Goal: Browse casually: Explore the website without a specific task or goal

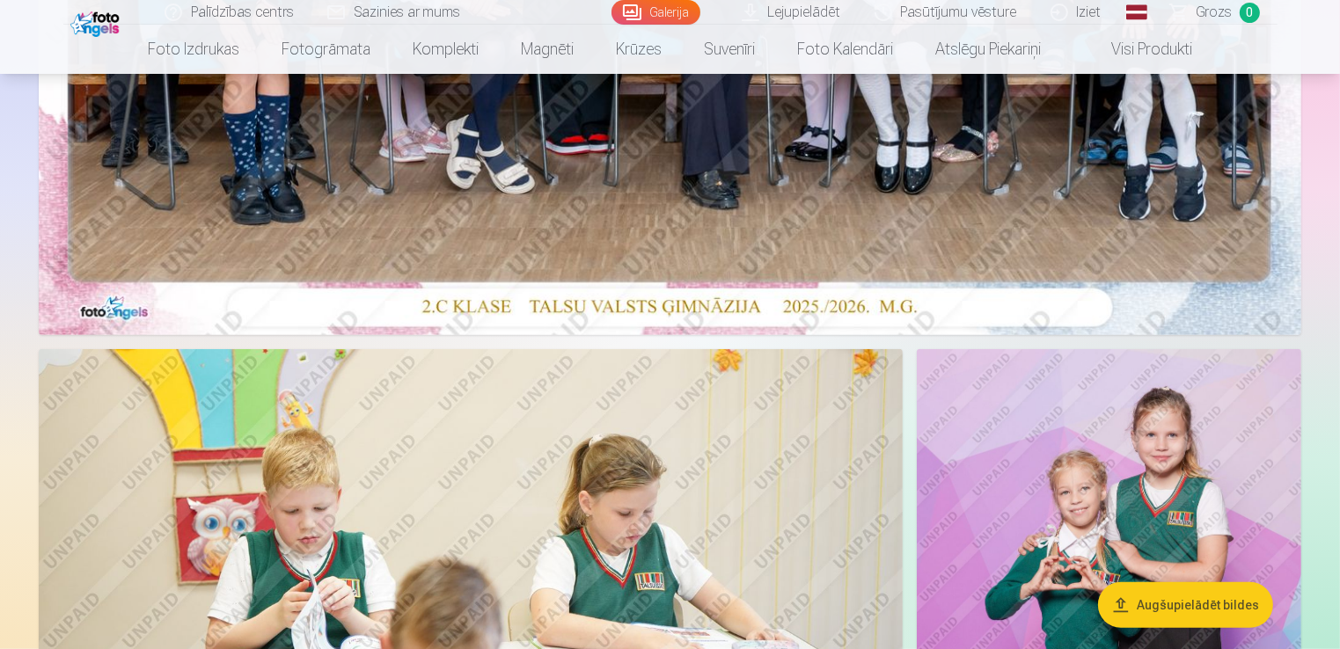
scroll to position [707, 0]
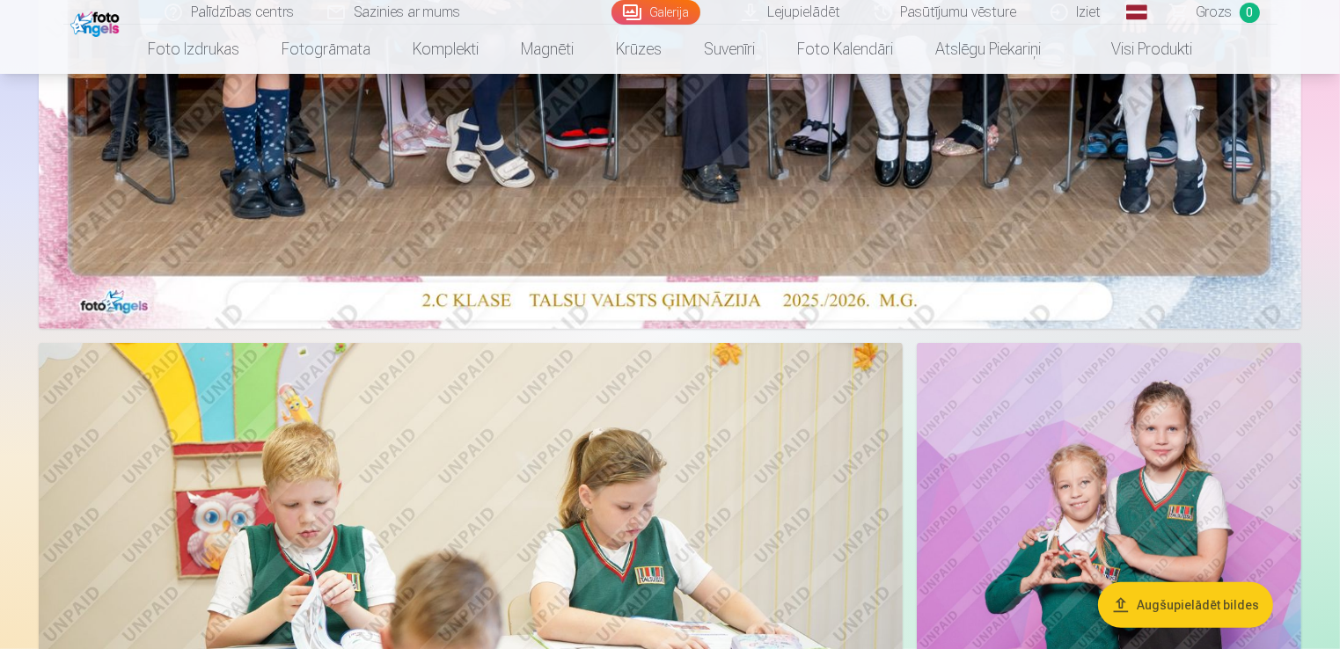
click at [510, 443] on img at bounding box center [471, 631] width 864 height 576
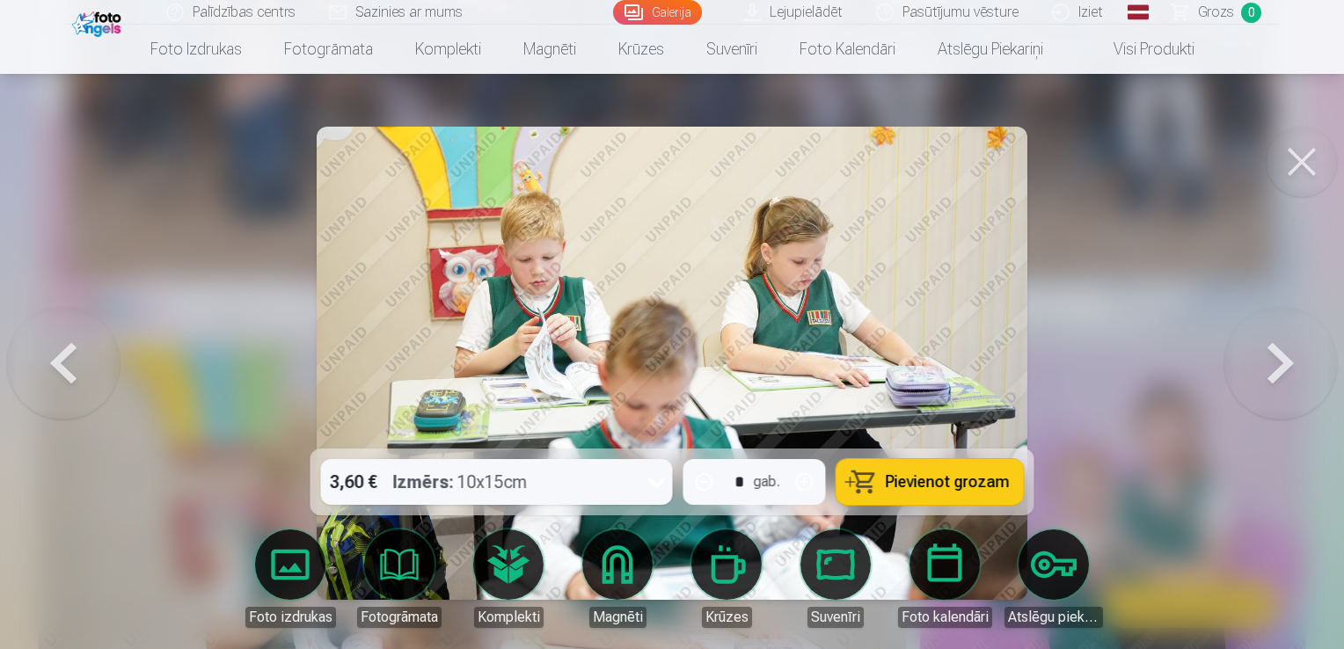
click at [1288, 371] on button at bounding box center [1281, 364] width 113 height 136
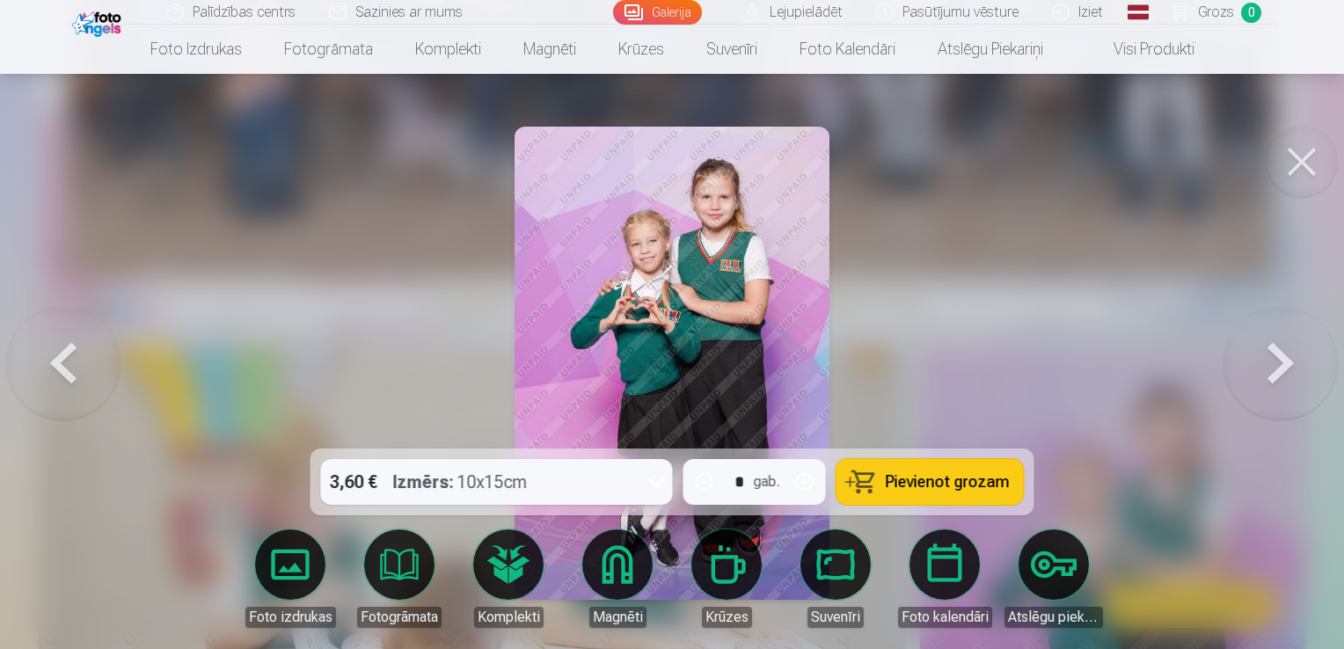
click at [1288, 371] on button at bounding box center [1281, 364] width 113 height 136
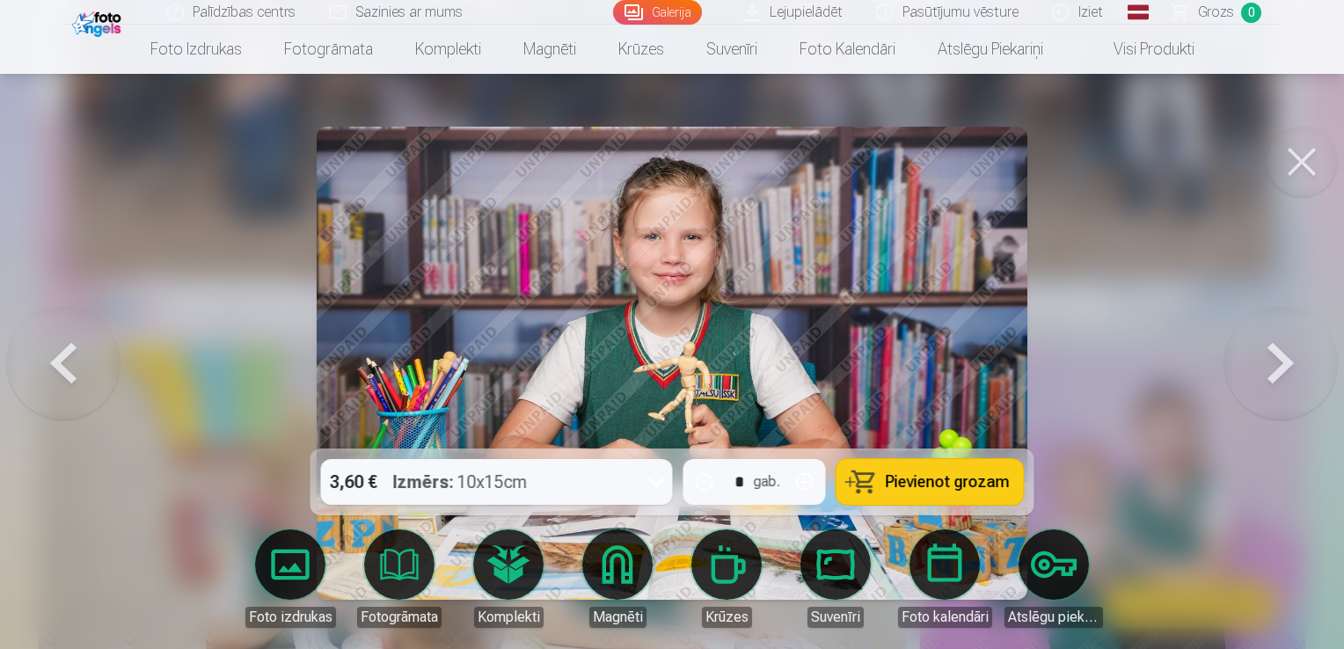
click at [1288, 371] on button at bounding box center [1281, 364] width 113 height 136
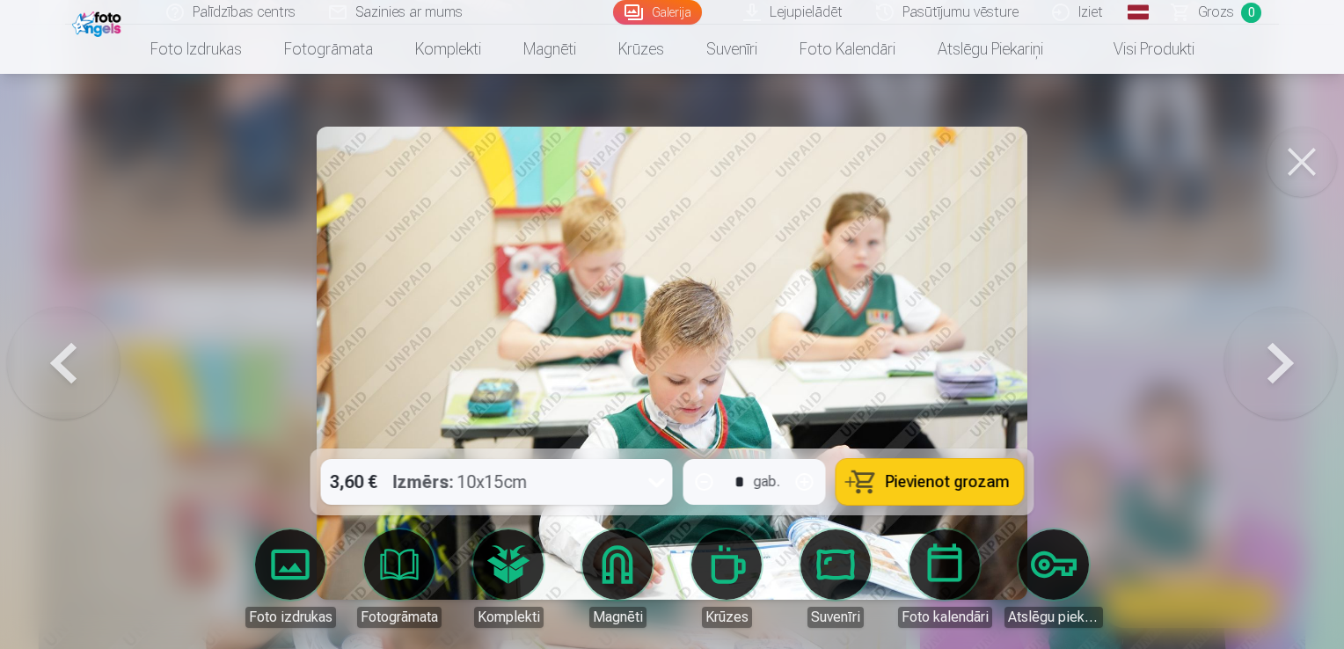
click at [1288, 371] on button at bounding box center [1281, 364] width 113 height 136
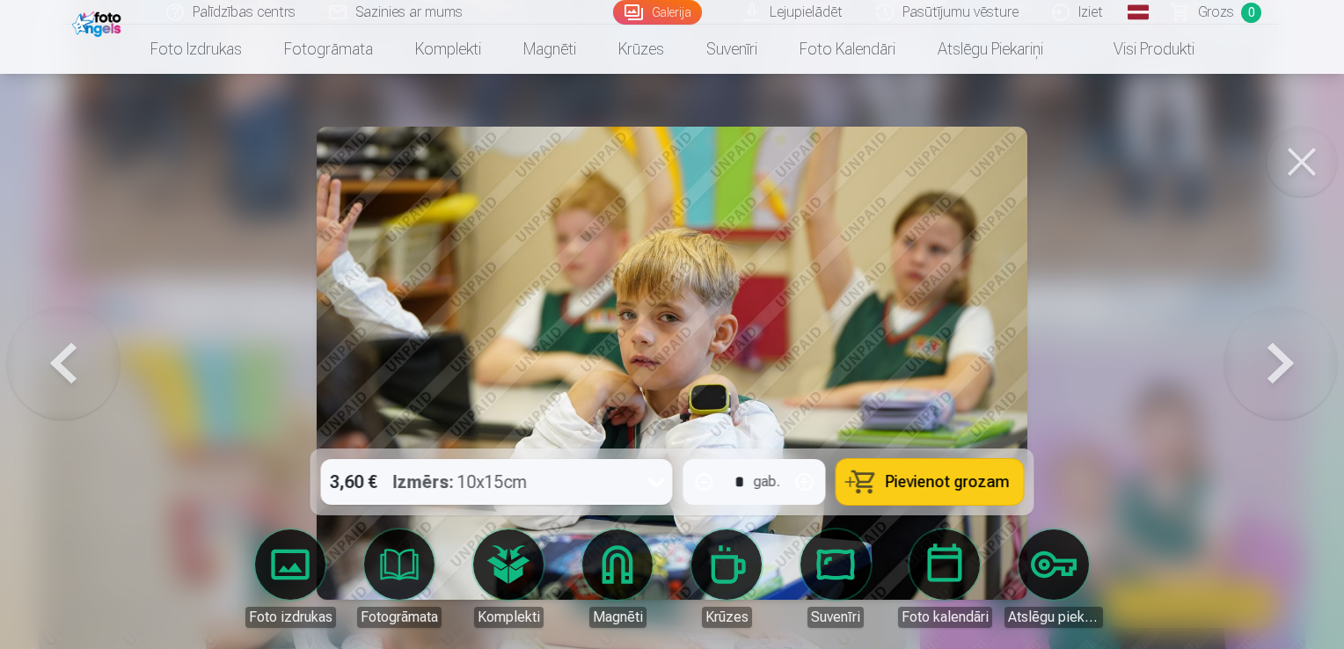
click at [1288, 371] on button at bounding box center [1281, 364] width 113 height 136
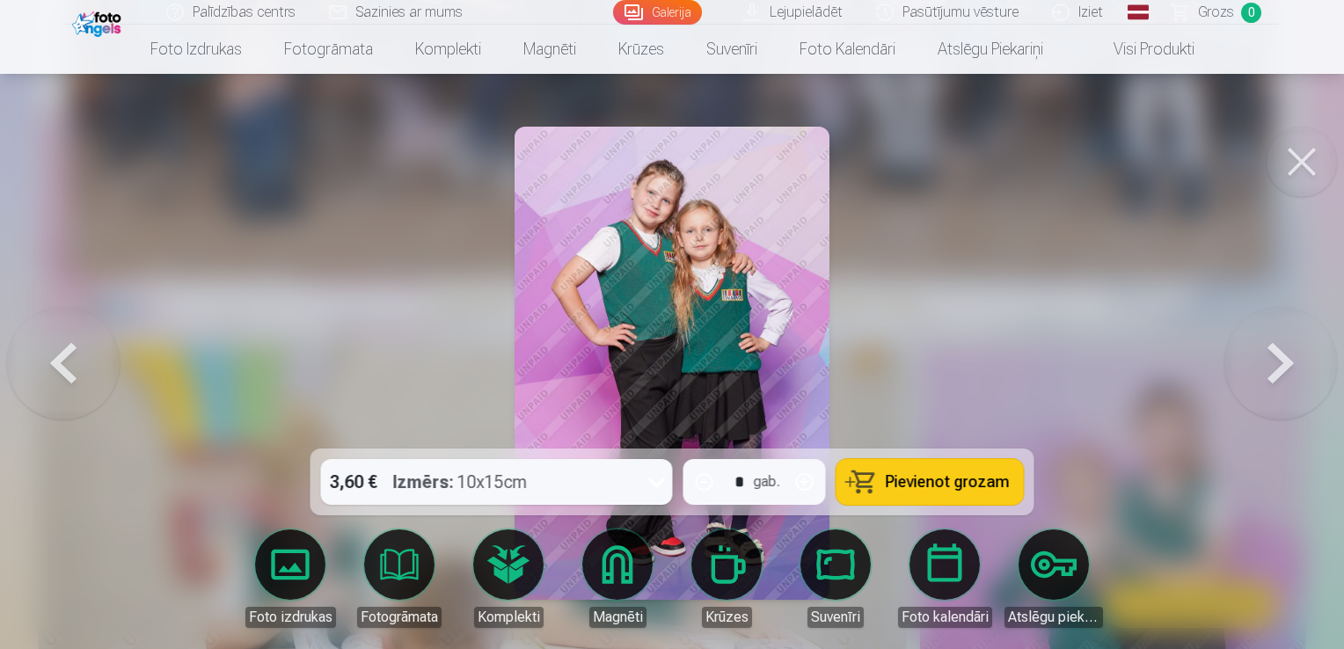
click at [1288, 371] on button at bounding box center [1281, 364] width 113 height 136
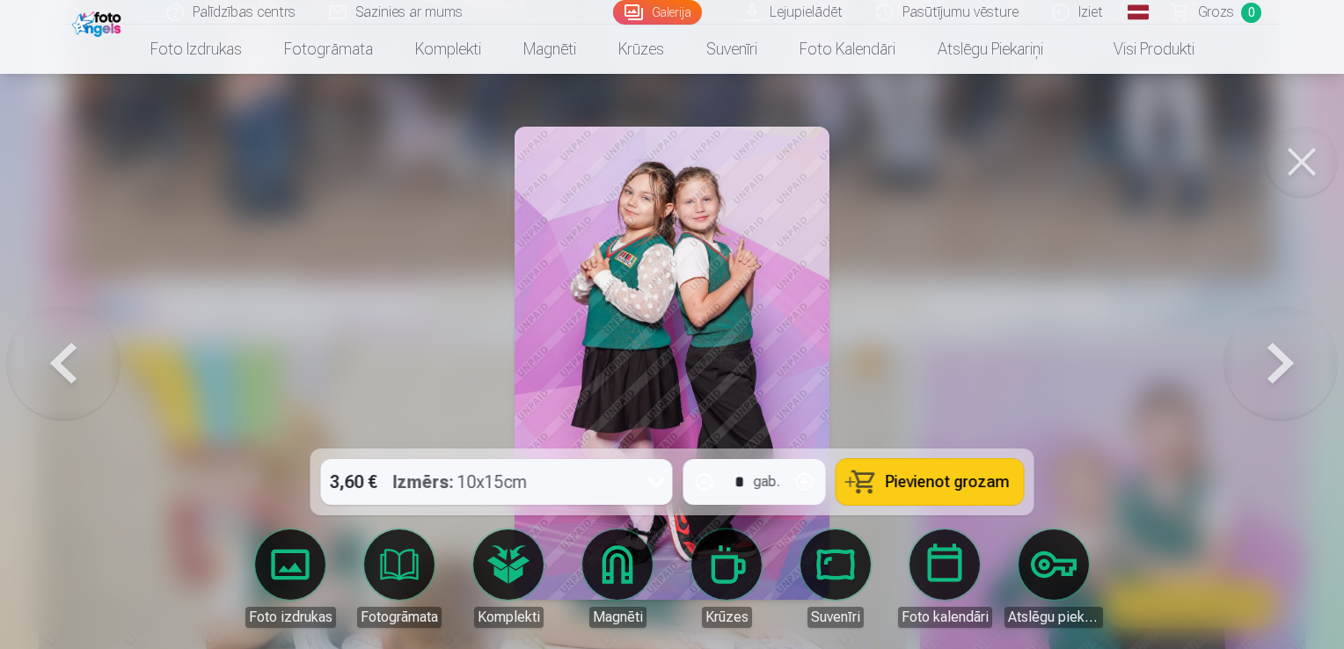
click at [1288, 371] on button at bounding box center [1281, 364] width 113 height 136
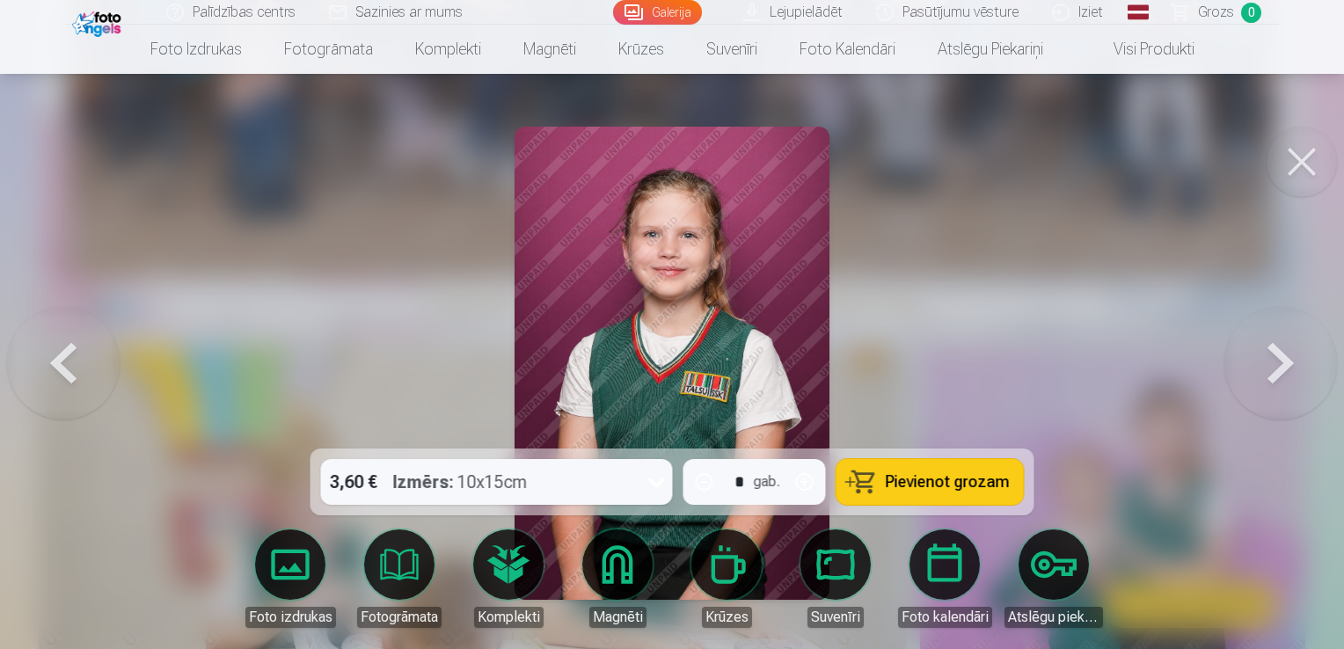
click at [84, 380] on button at bounding box center [63, 364] width 113 height 136
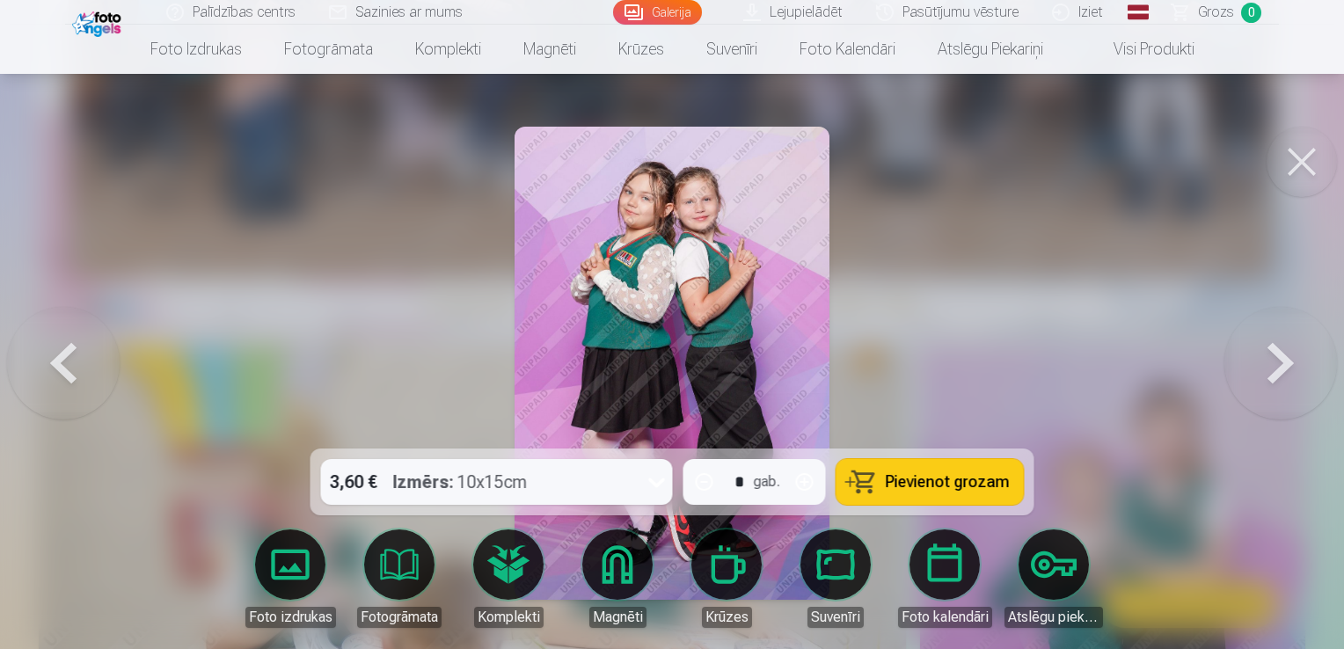
click at [1271, 364] on button at bounding box center [1281, 364] width 113 height 136
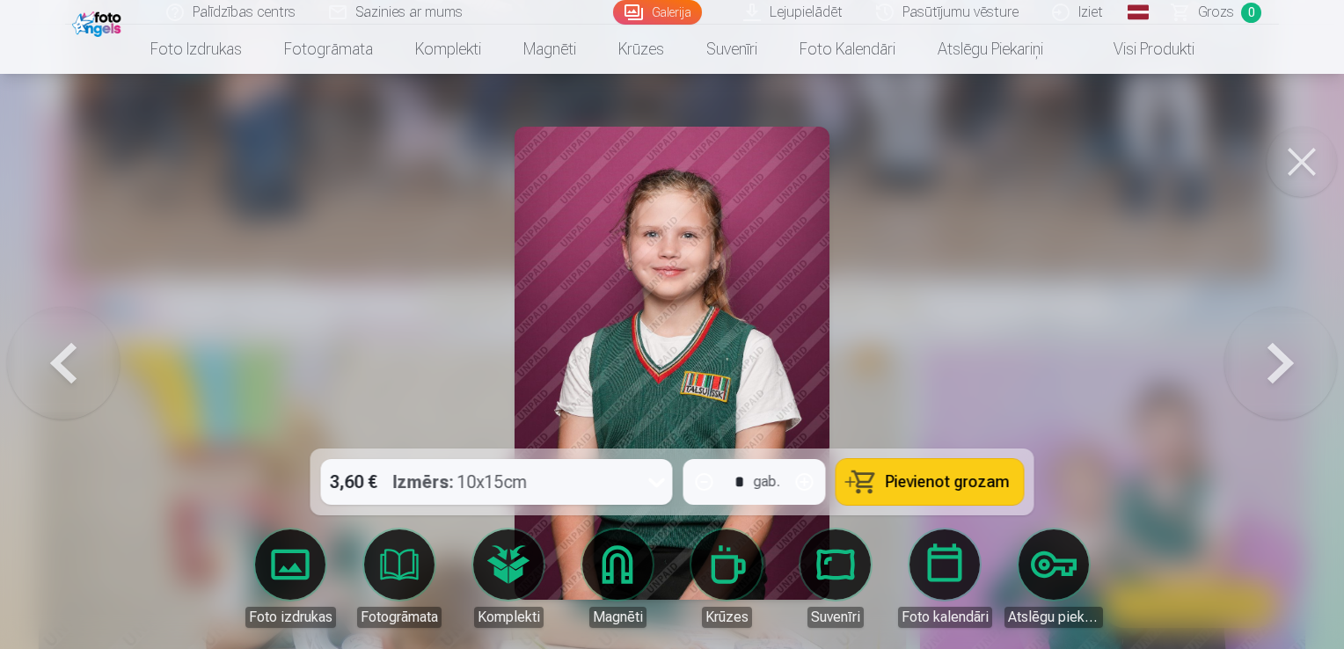
click at [1271, 364] on button at bounding box center [1281, 364] width 113 height 136
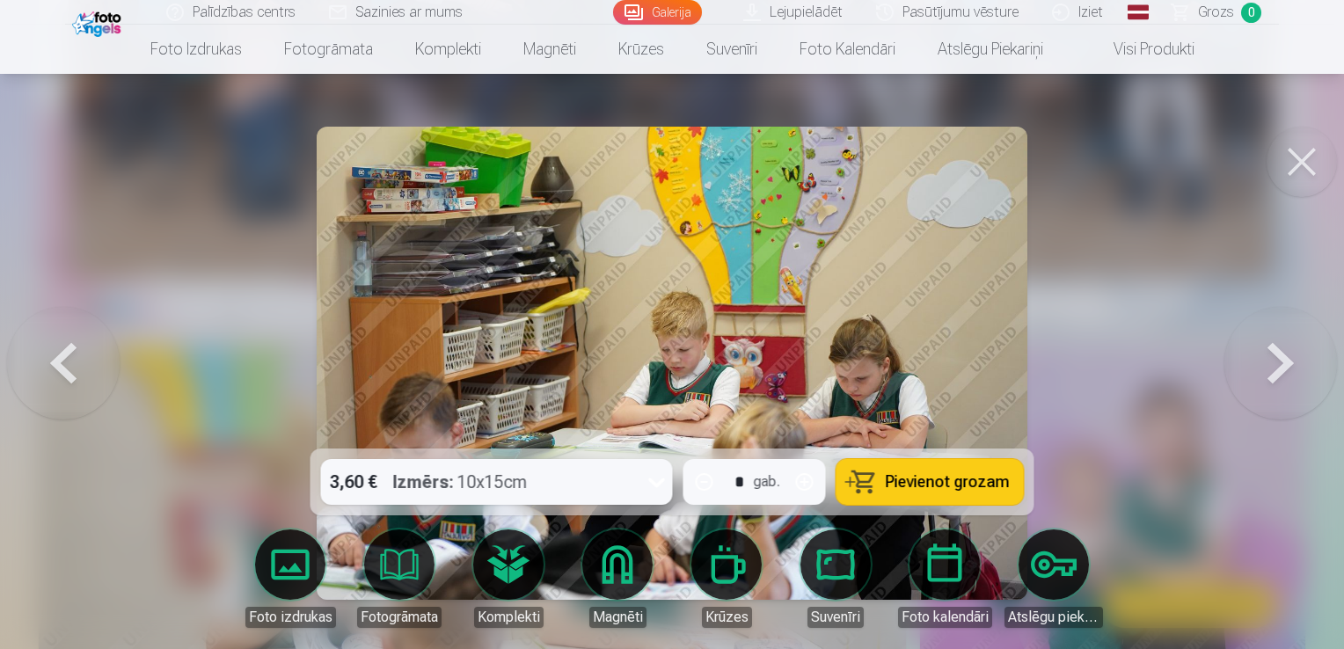
click at [1271, 364] on button at bounding box center [1281, 364] width 113 height 136
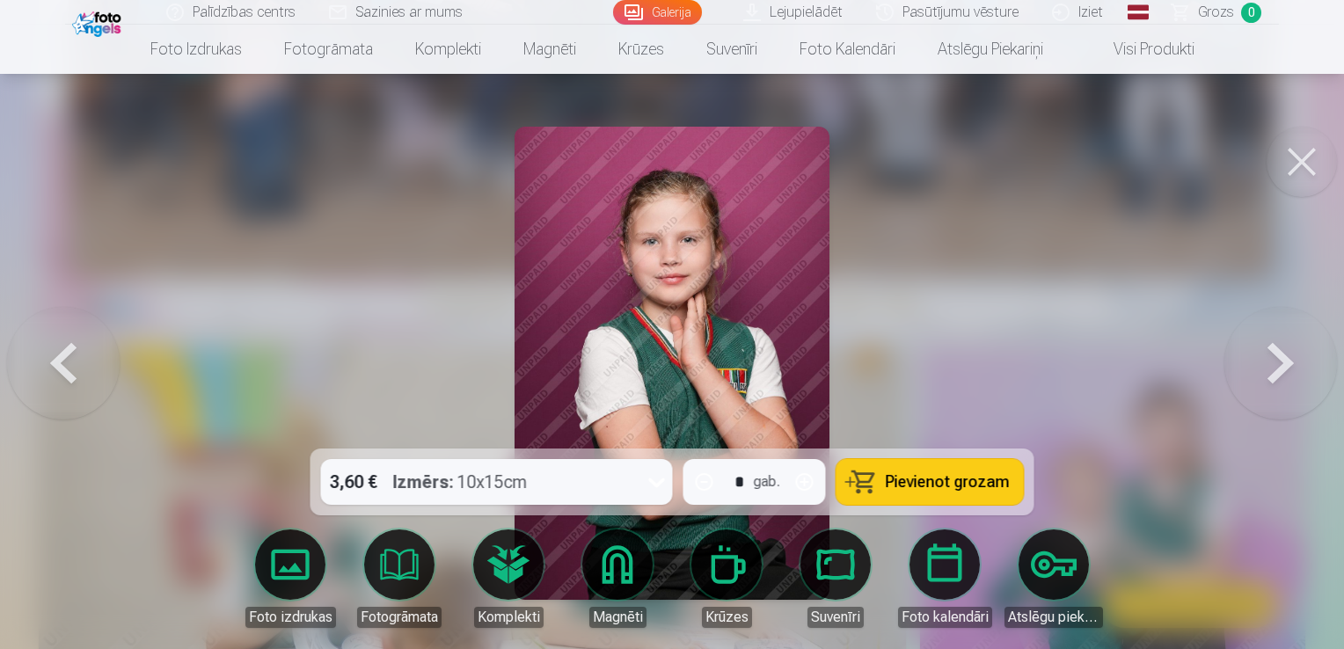
click at [1271, 364] on button at bounding box center [1281, 364] width 113 height 136
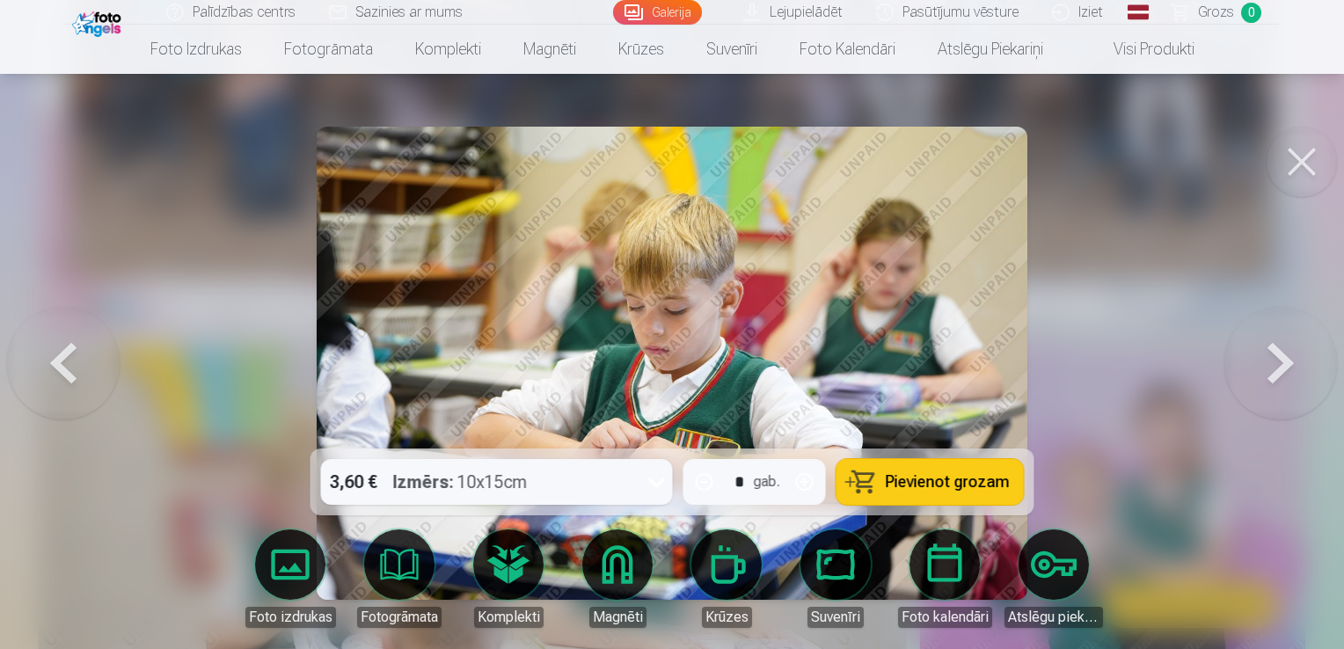
click at [1271, 364] on button at bounding box center [1281, 364] width 113 height 136
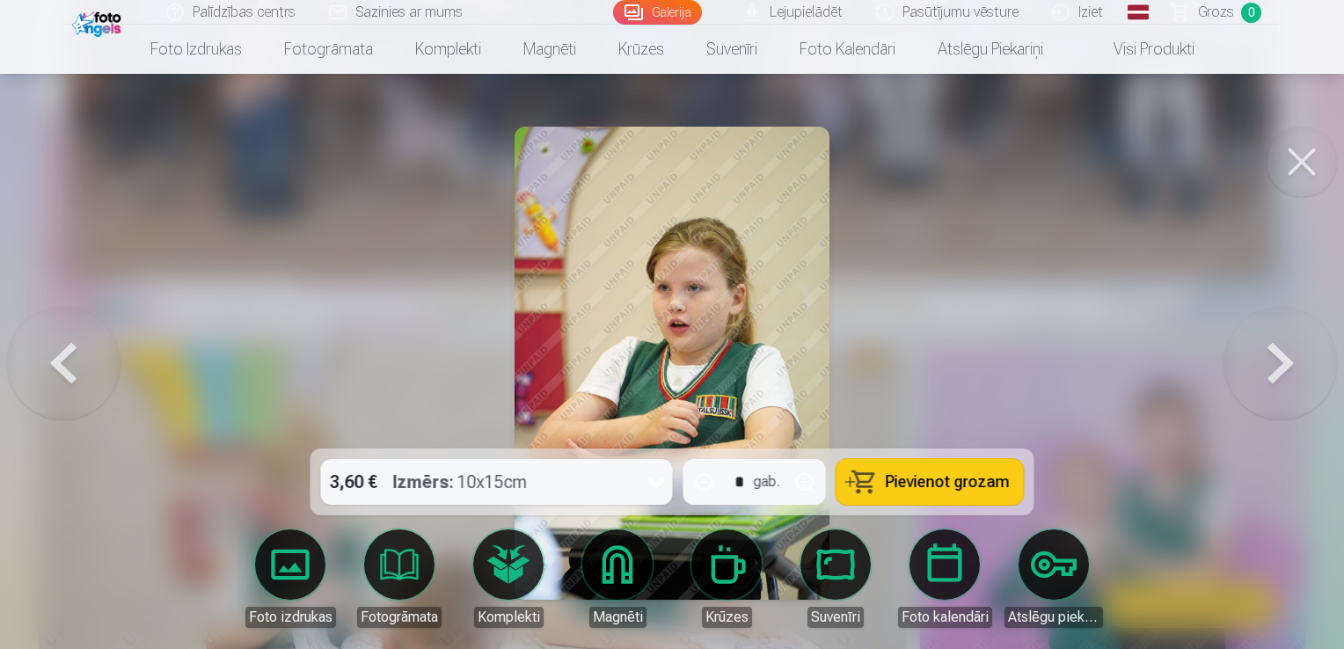
click at [1271, 364] on button at bounding box center [1281, 364] width 113 height 136
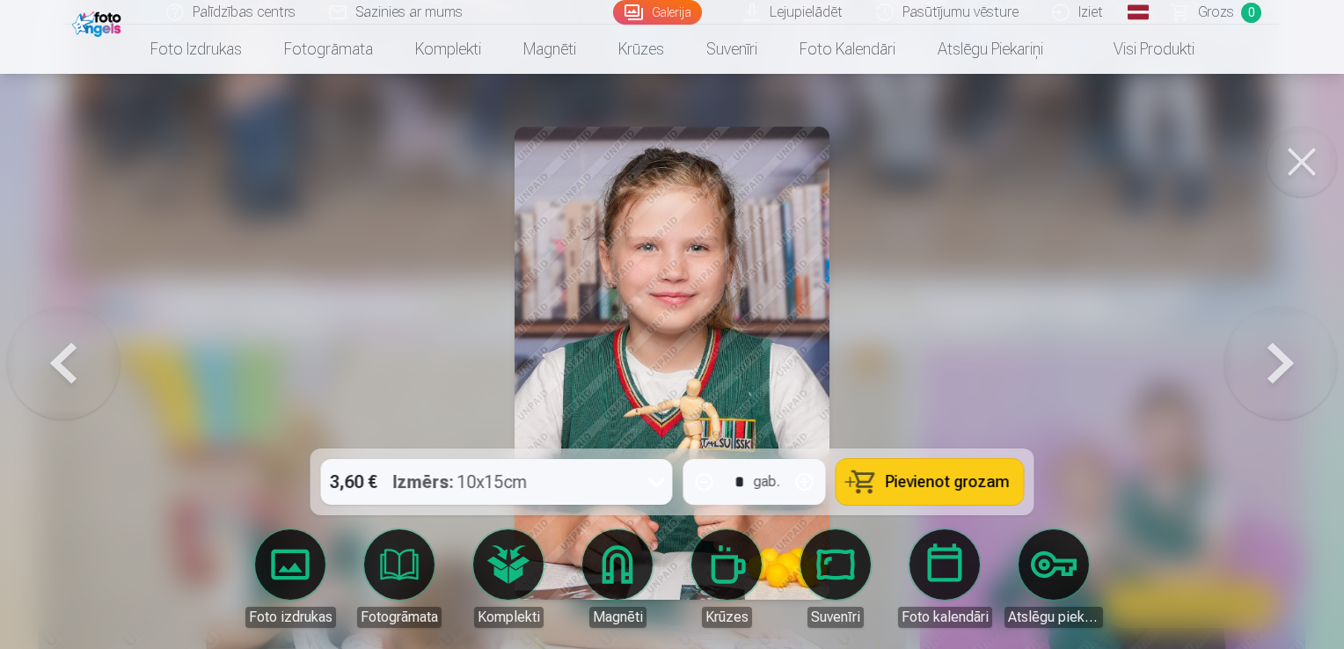
click at [1271, 364] on button at bounding box center [1281, 364] width 113 height 136
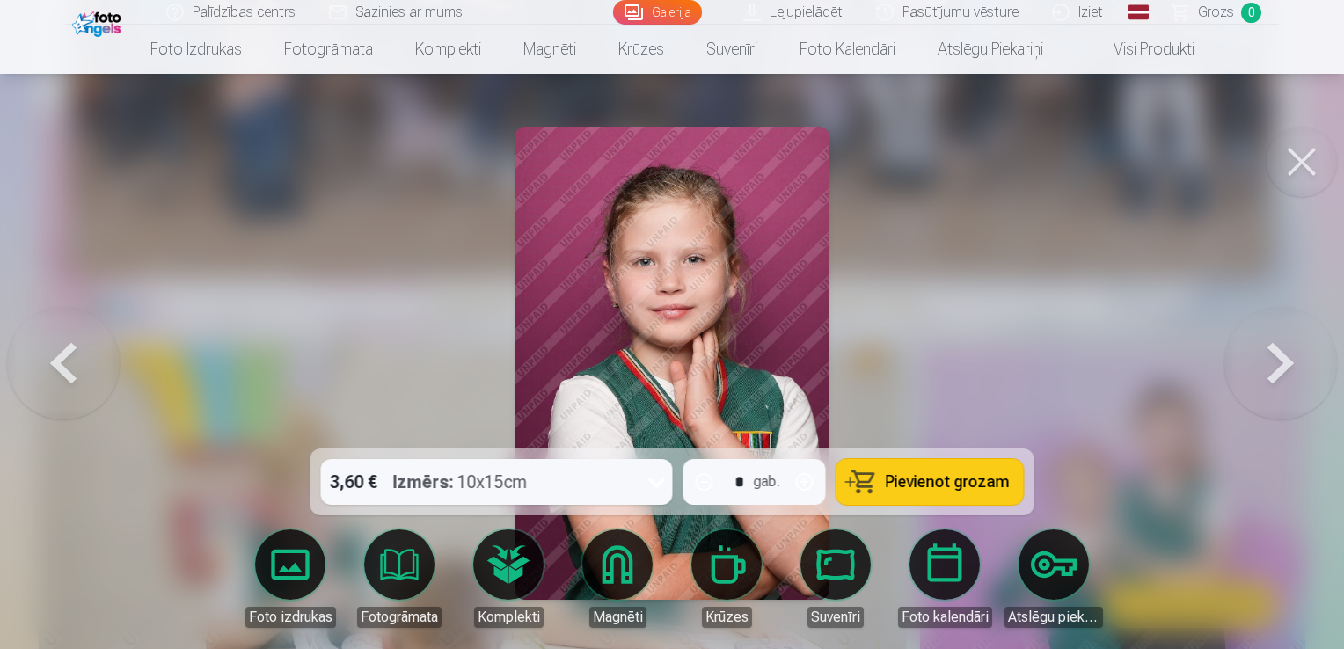
click at [1271, 364] on button at bounding box center [1281, 364] width 113 height 136
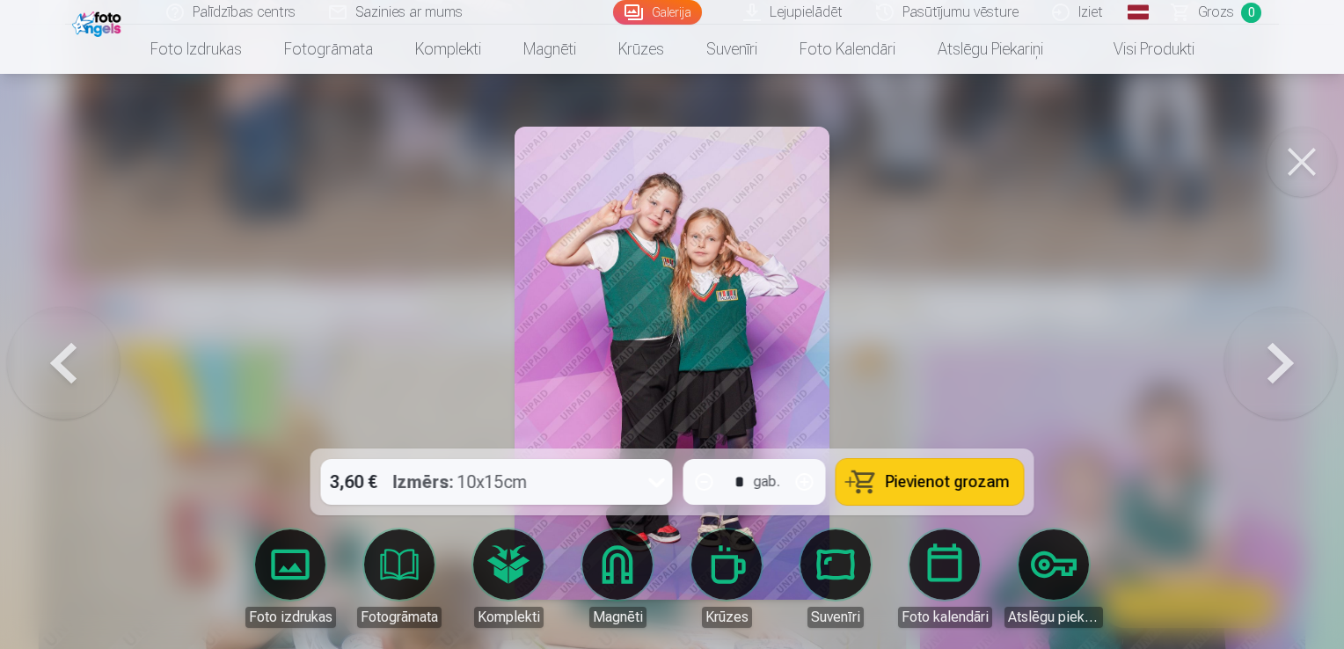
click at [1271, 364] on button at bounding box center [1281, 364] width 113 height 136
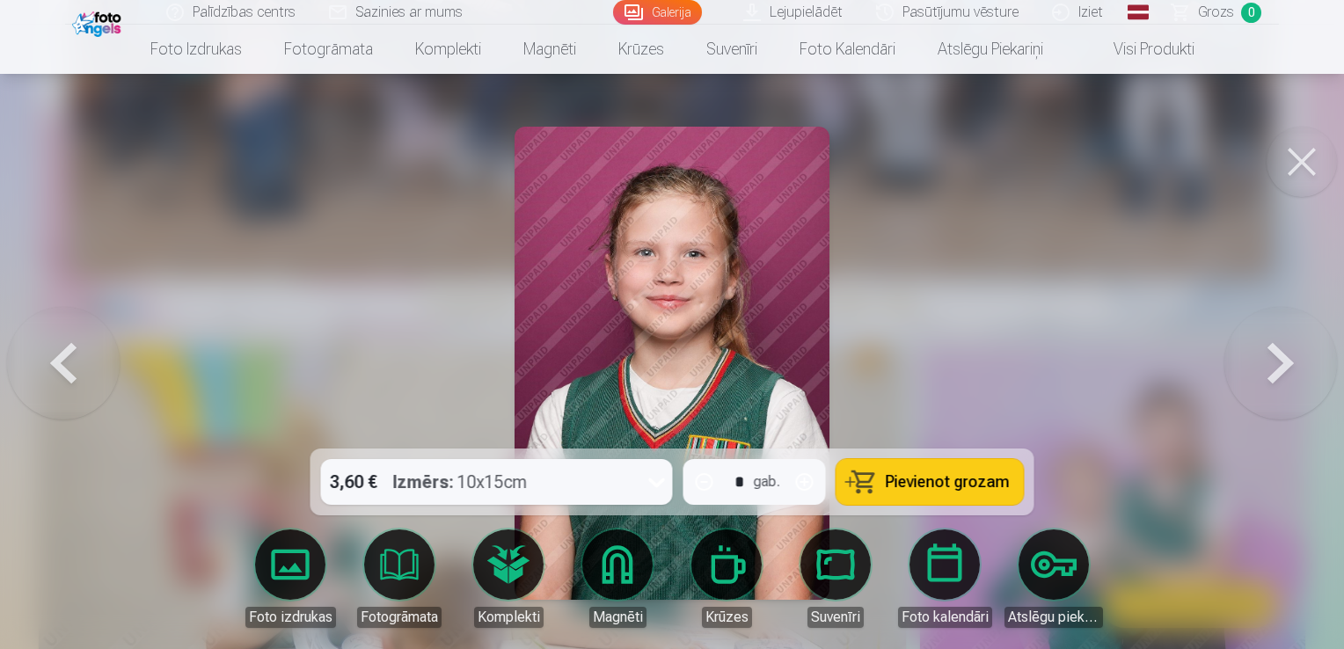
click at [1271, 364] on button at bounding box center [1281, 364] width 113 height 136
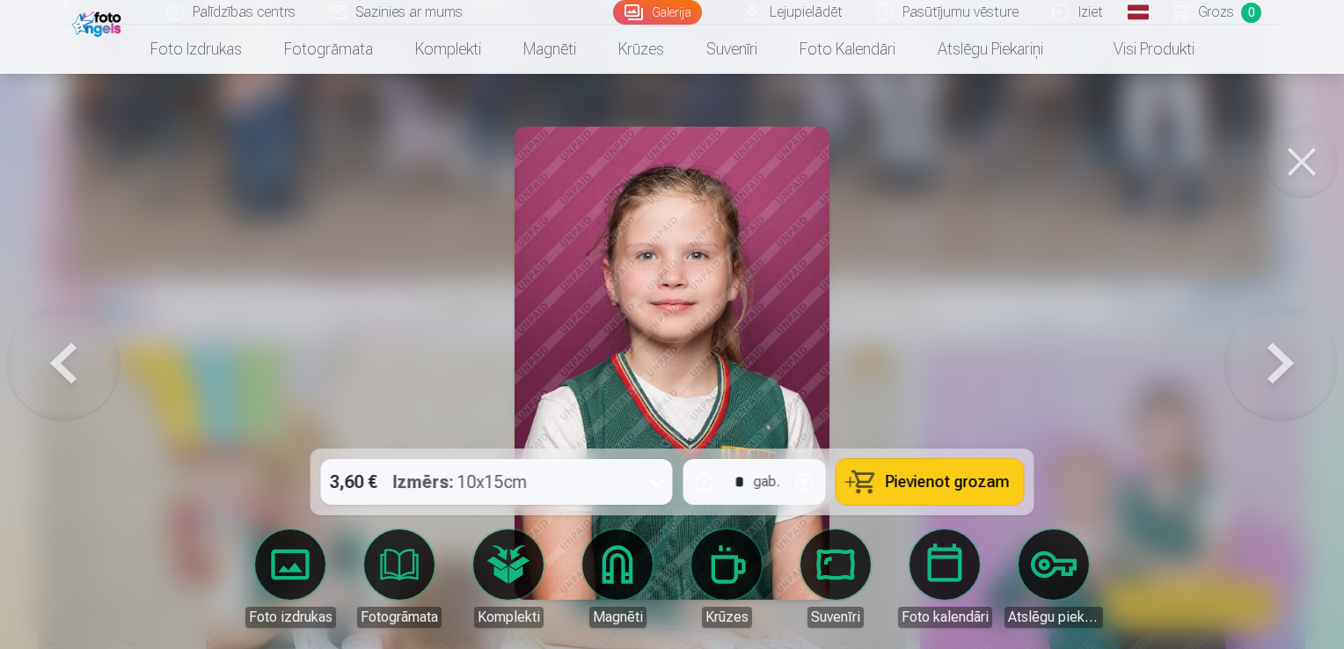
click at [1271, 364] on button at bounding box center [1281, 364] width 113 height 136
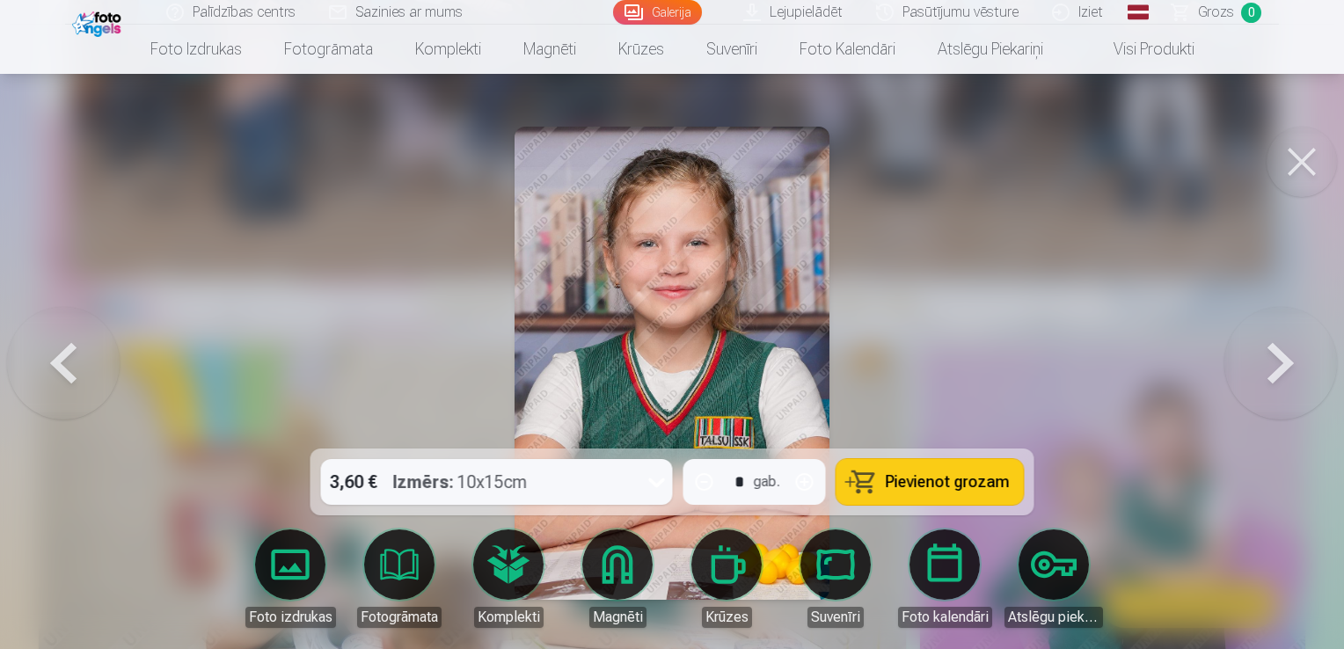
click at [1271, 364] on button at bounding box center [1281, 364] width 113 height 136
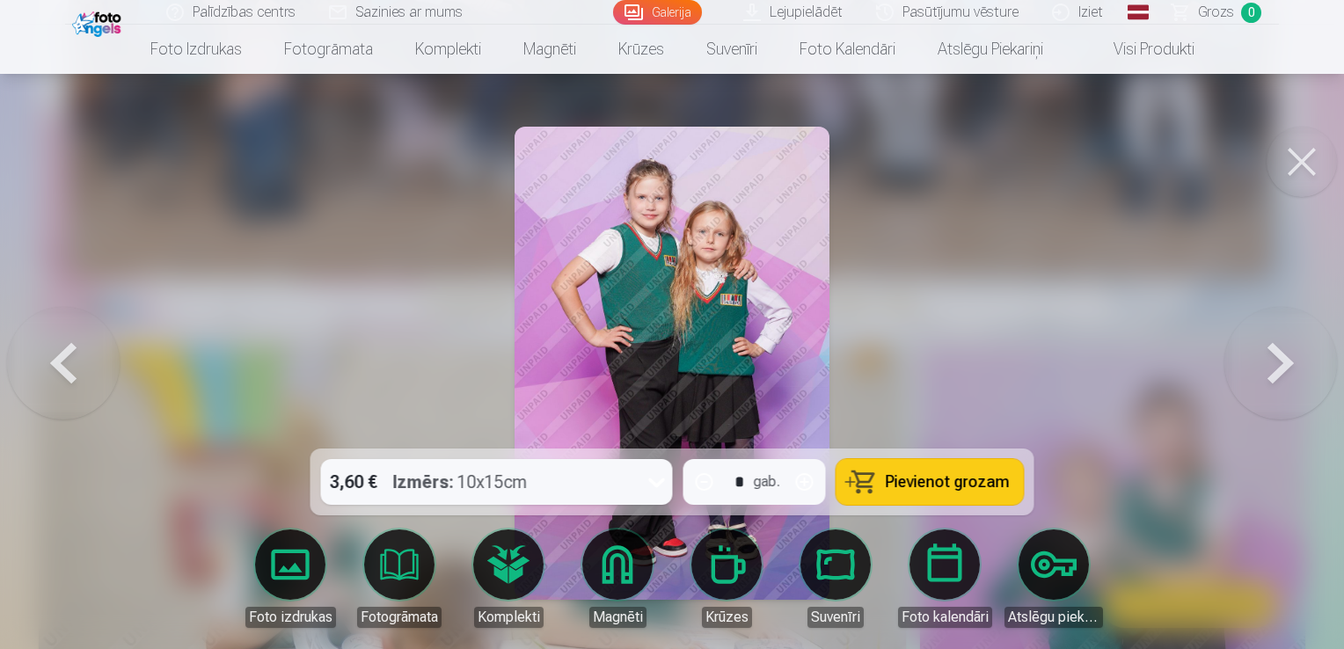
click at [1271, 364] on button at bounding box center [1281, 364] width 113 height 136
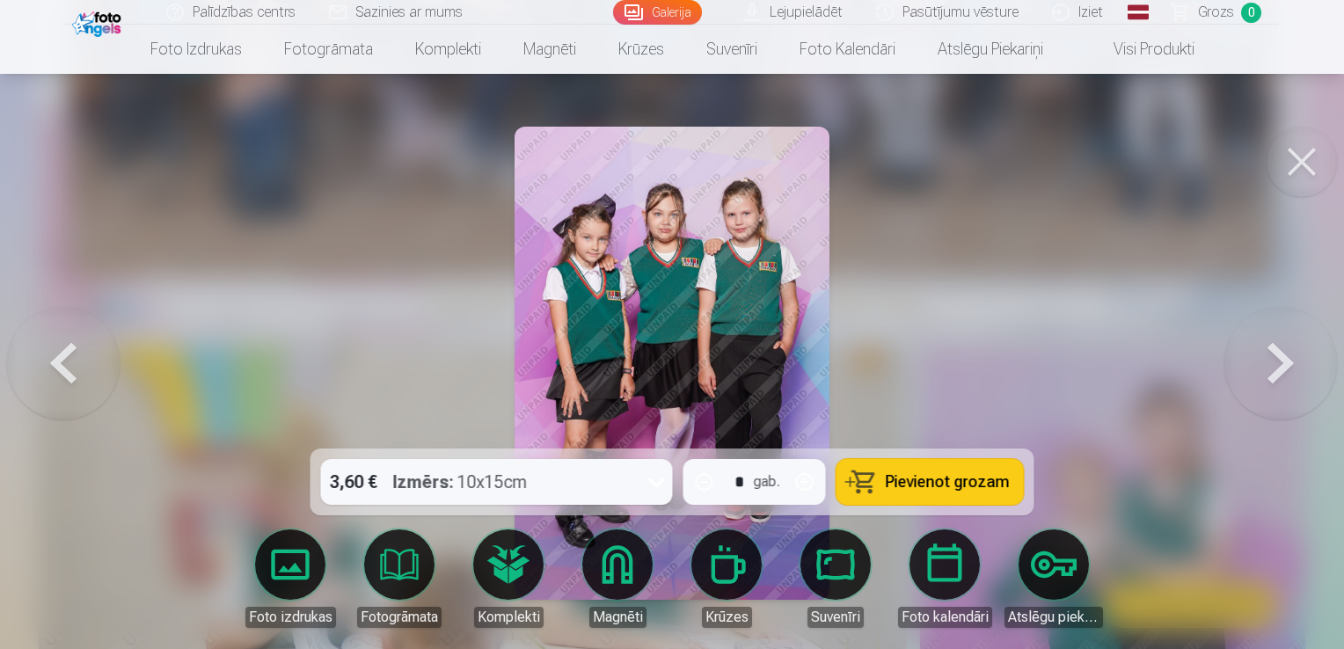
click at [1271, 364] on button at bounding box center [1281, 364] width 113 height 136
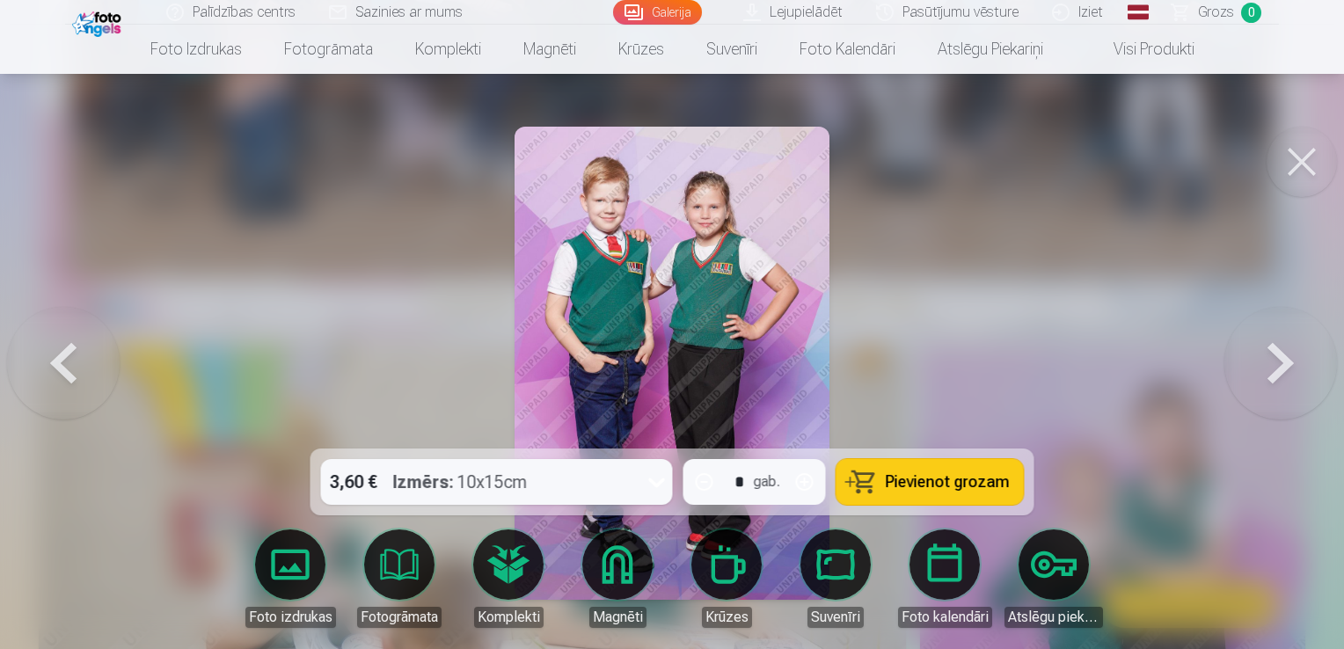
click at [1271, 364] on button at bounding box center [1281, 364] width 113 height 136
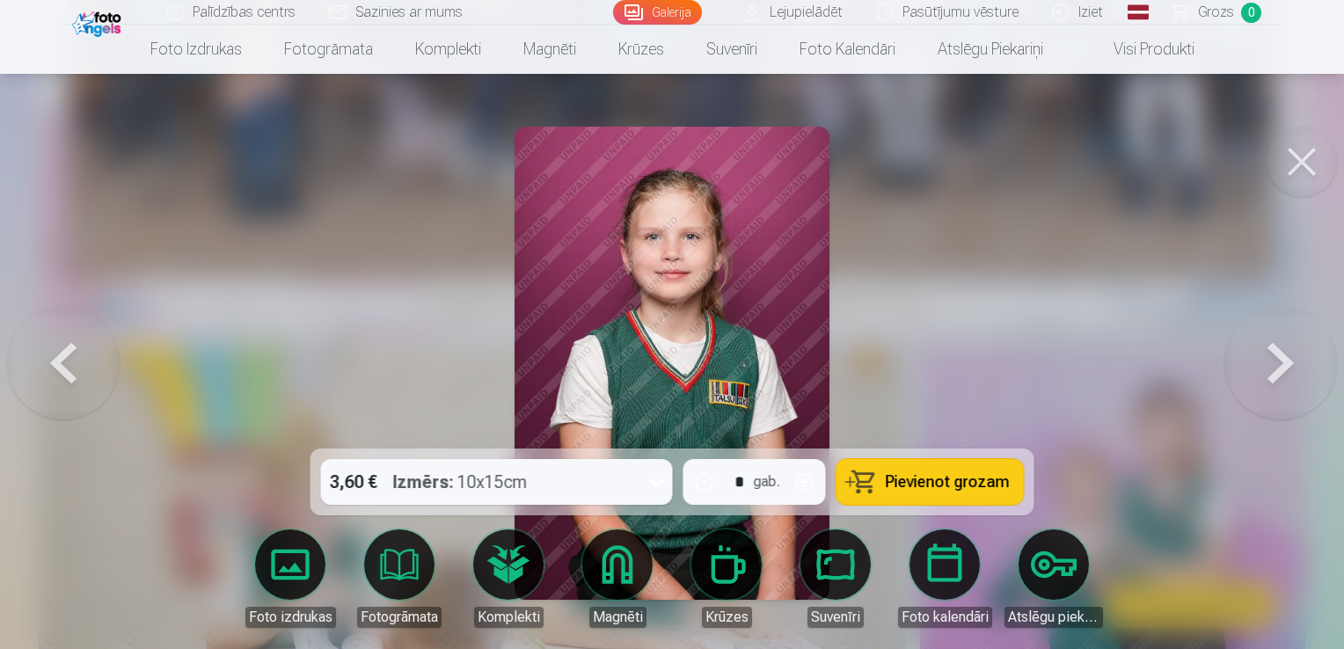
click at [1271, 364] on button at bounding box center [1281, 364] width 113 height 136
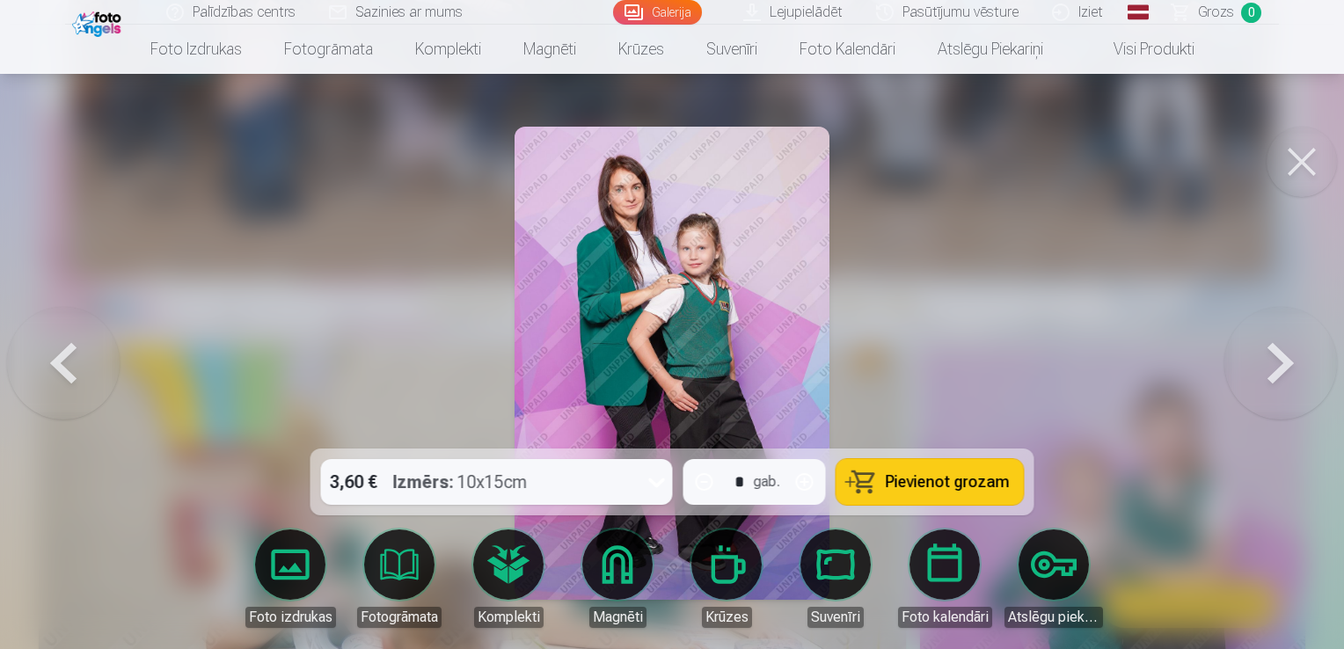
click at [1271, 364] on button at bounding box center [1281, 364] width 113 height 136
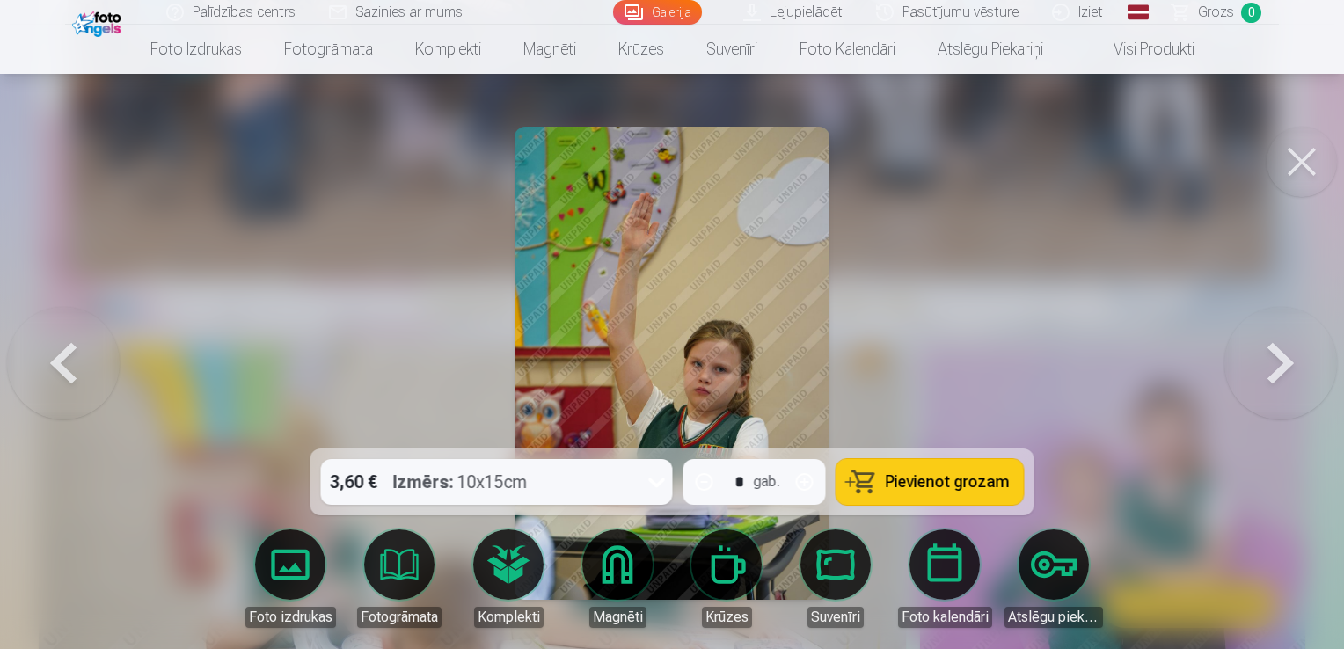
click at [1271, 364] on button at bounding box center [1281, 364] width 113 height 136
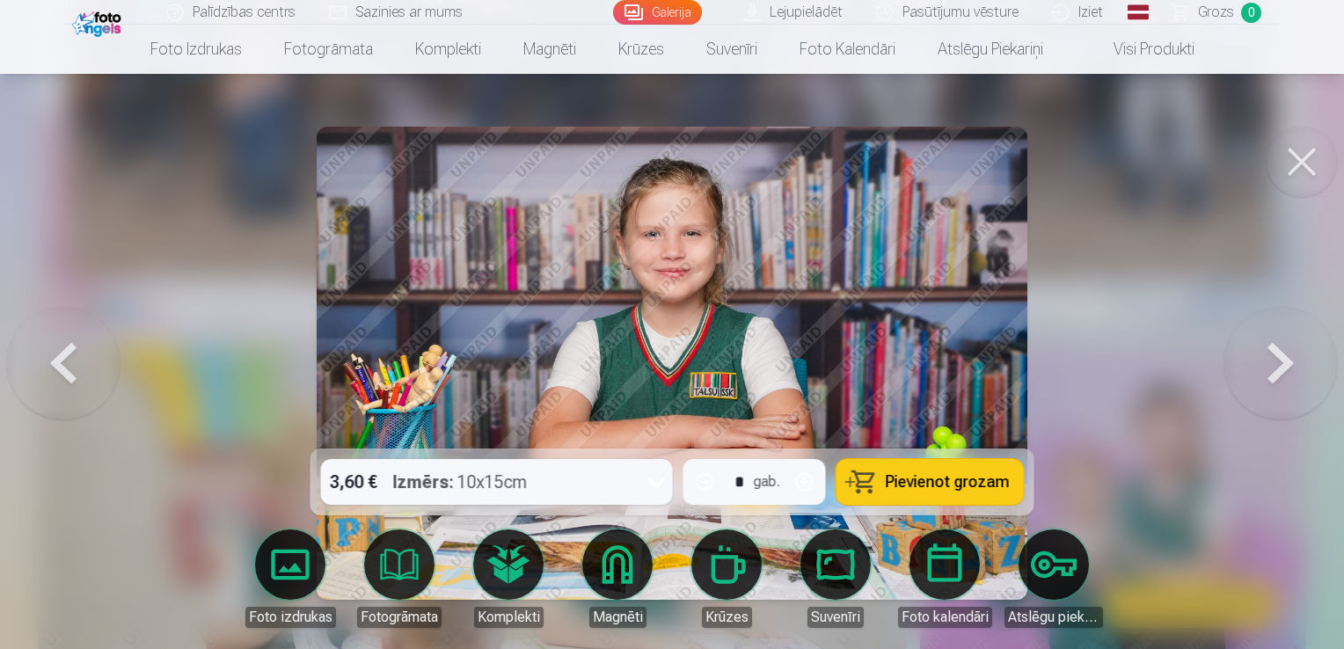
click at [1271, 364] on button at bounding box center [1281, 364] width 113 height 136
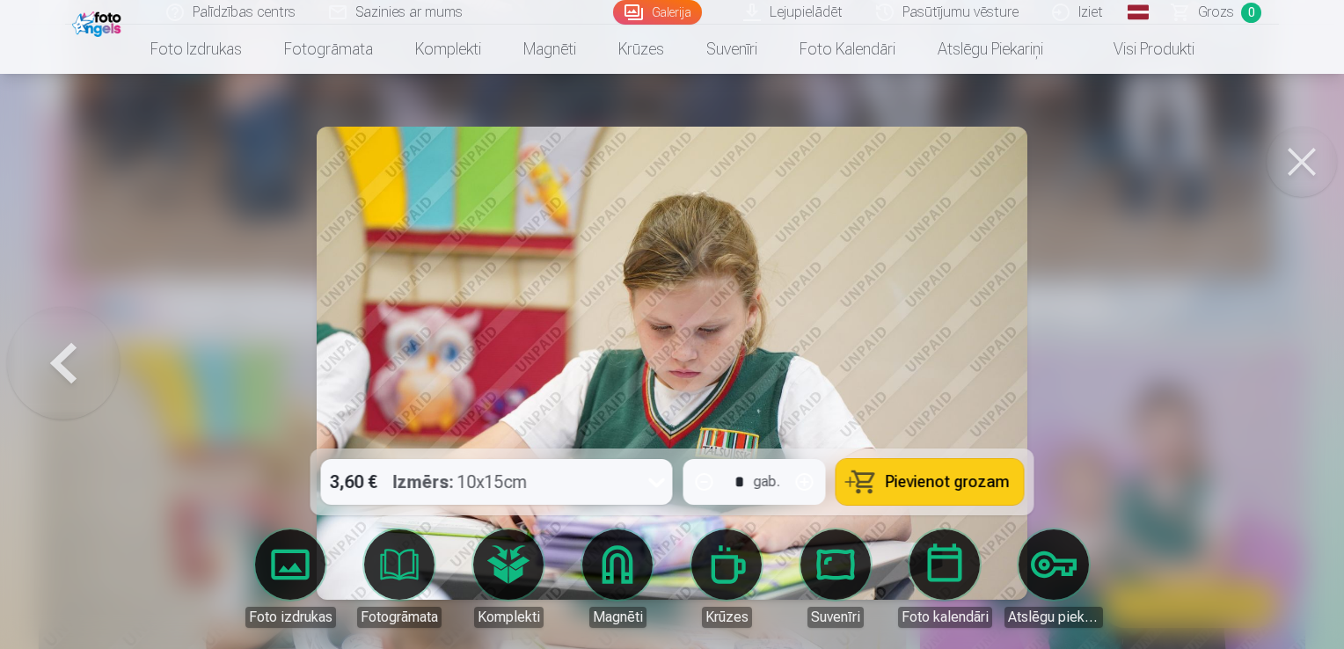
click at [1306, 151] on button at bounding box center [1302, 162] width 70 height 70
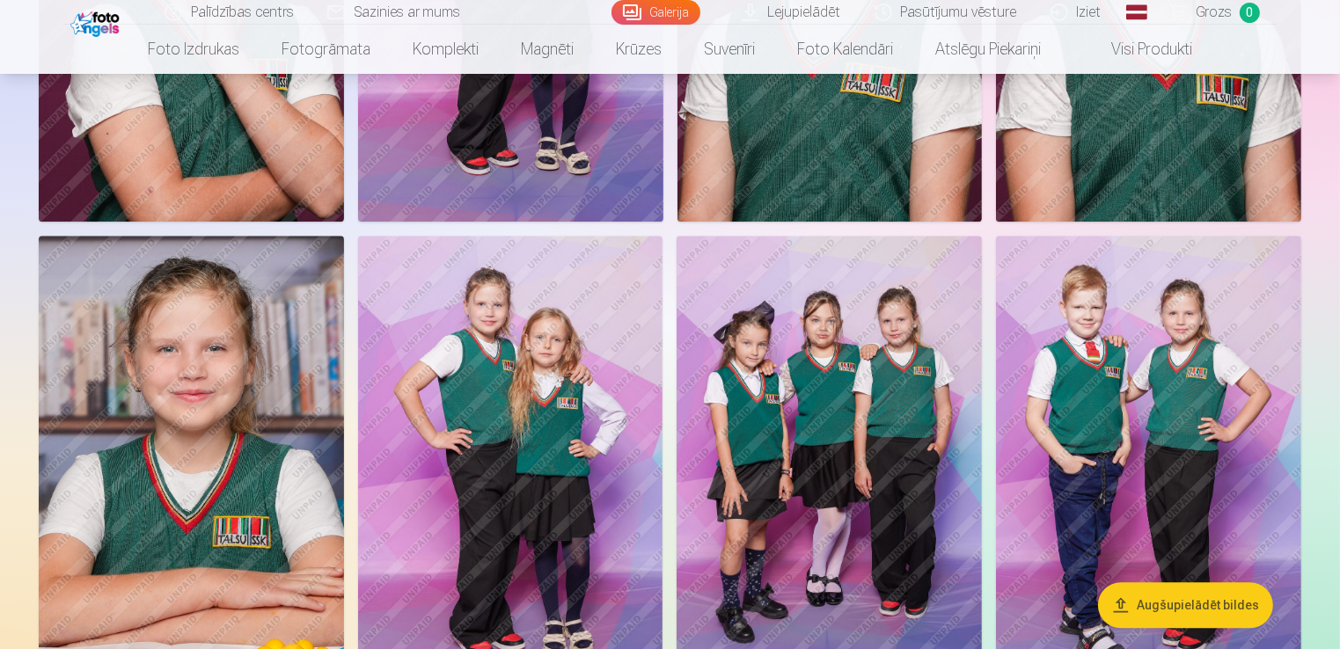
scroll to position [4949, 0]
